Goal: Information Seeking & Learning: Find specific fact

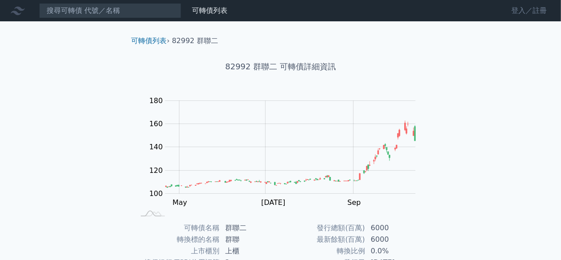
click at [543, 14] on link "登入／註冊" at bounding box center [529, 11] width 50 height 14
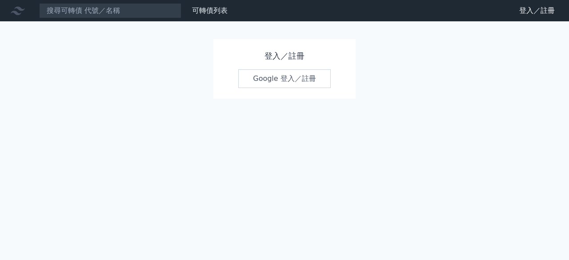
click at [293, 78] on link "Google 登入／註冊" at bounding box center [284, 78] width 92 height 19
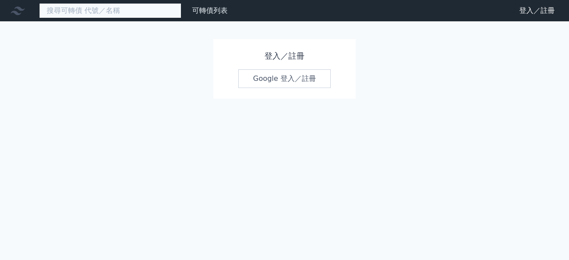
click at [65, 8] on input at bounding box center [110, 10] width 142 height 15
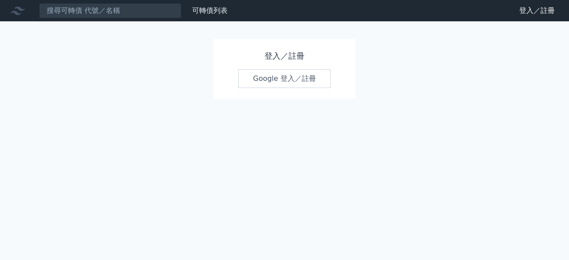
click at [271, 80] on link "Google 登入／註冊" at bounding box center [284, 78] width 92 height 19
click at [23, 13] on icon at bounding box center [18, 11] width 14 height 14
click at [19, 11] on icon at bounding box center [18, 11] width 14 height 14
click at [208, 13] on link "可轉債列表" at bounding box center [210, 10] width 36 height 8
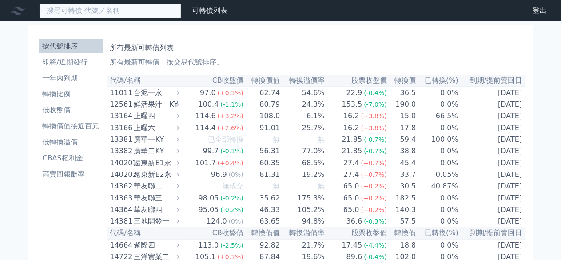
click at [118, 12] on input at bounding box center [110, 10] width 142 height 15
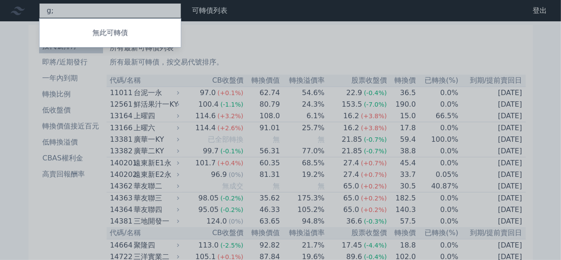
type input "g"
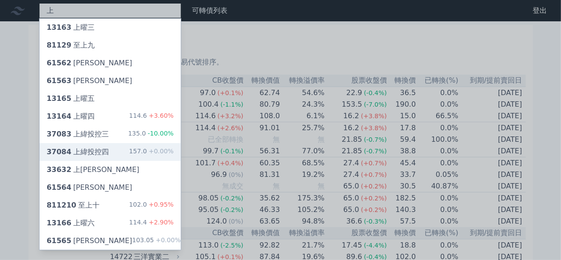
type input "上"
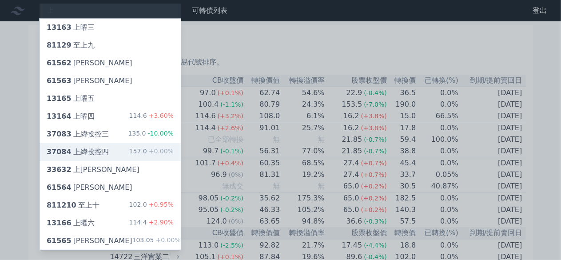
click at [96, 151] on div "37084 上緯投控四" at bounding box center [78, 152] width 62 height 11
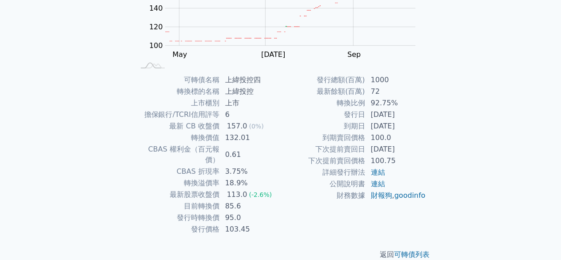
scroll to position [151, 0]
